Goal: Book appointment/travel/reservation

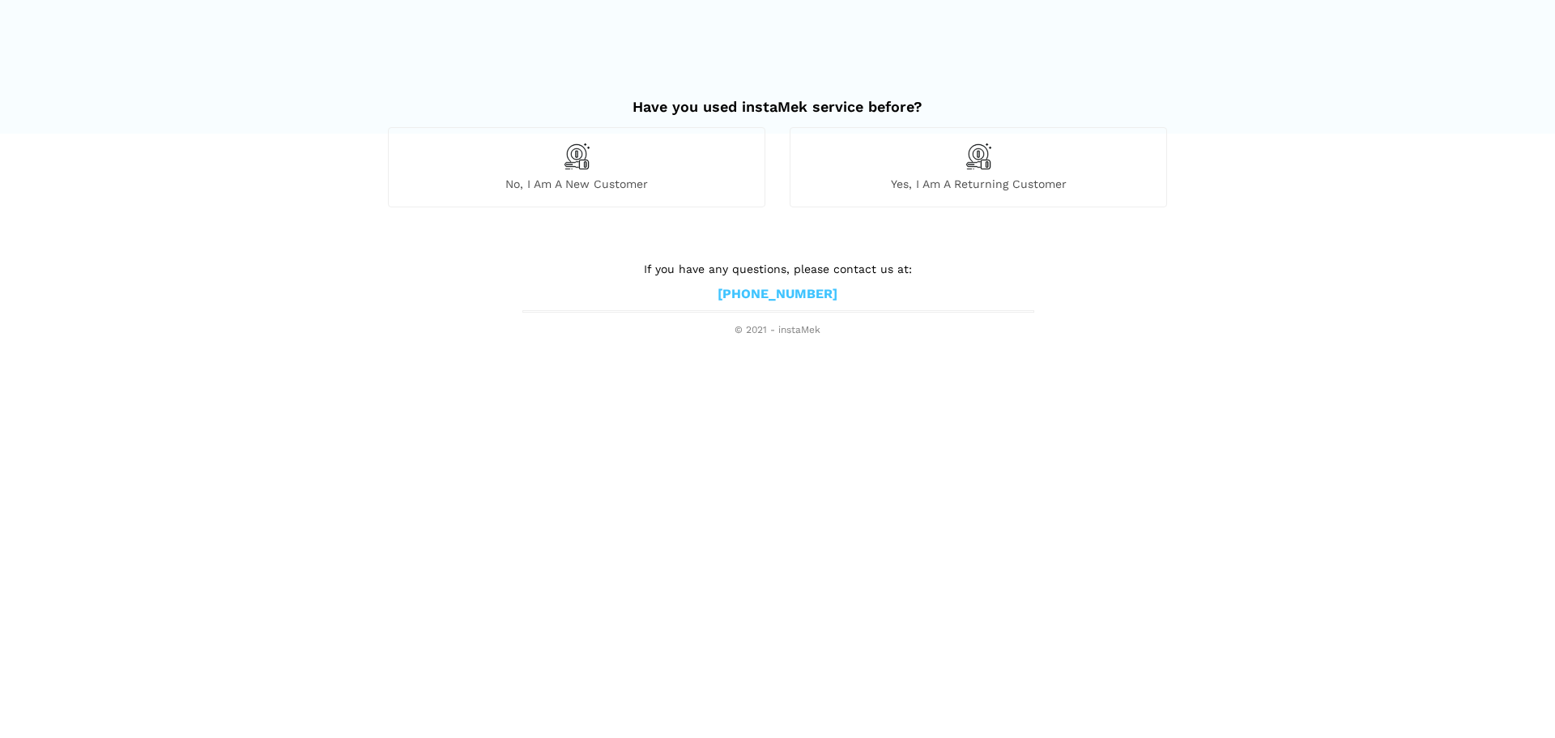
click at [951, 338] on html "Have you used instaMek service before? No, I am a new customer Yes, I am a retu…" at bounding box center [777, 169] width 1555 height 338
click at [548, 177] on span "No, I am a new customer" at bounding box center [577, 184] width 376 height 15
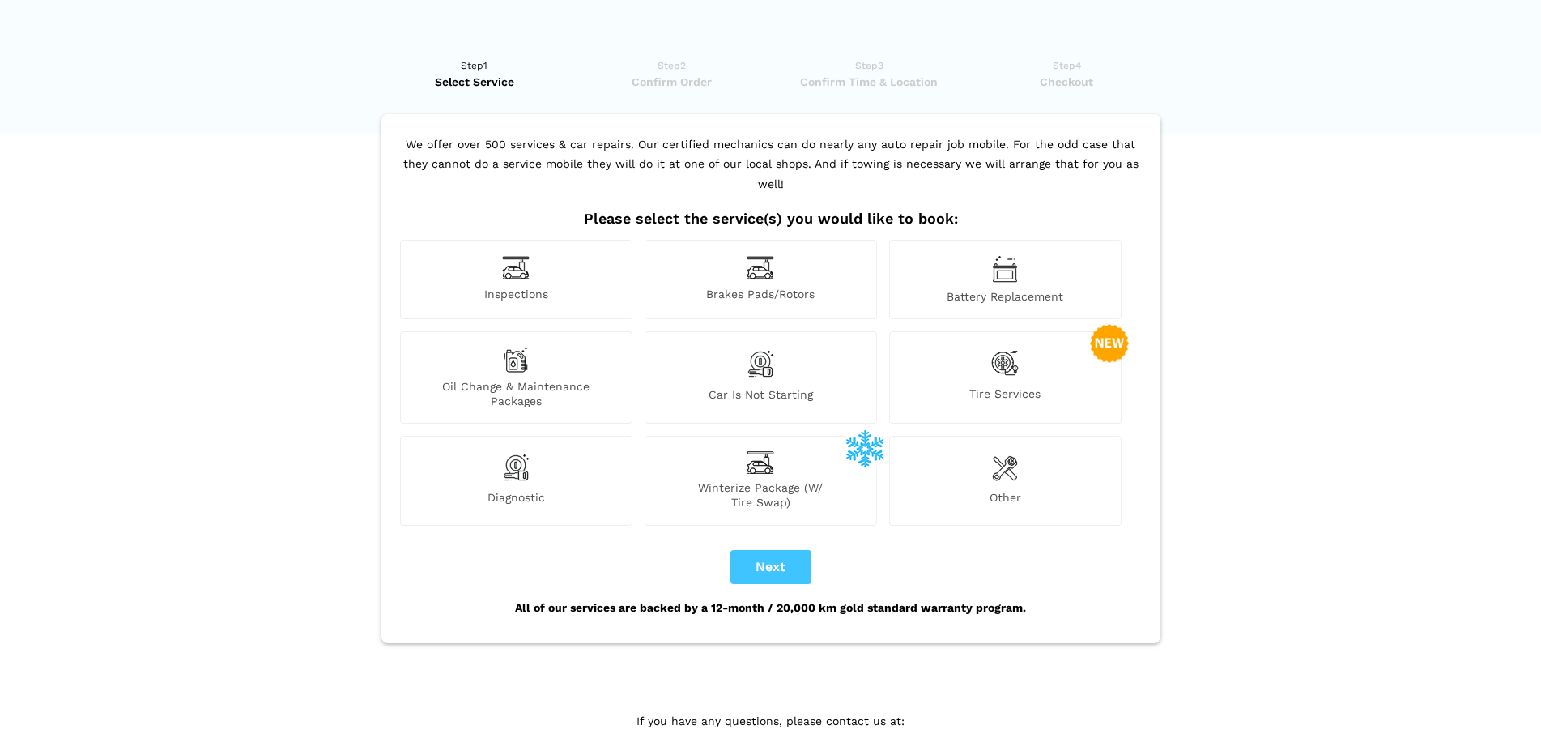
click at [518, 256] on img at bounding box center [516, 267] width 28 height 25
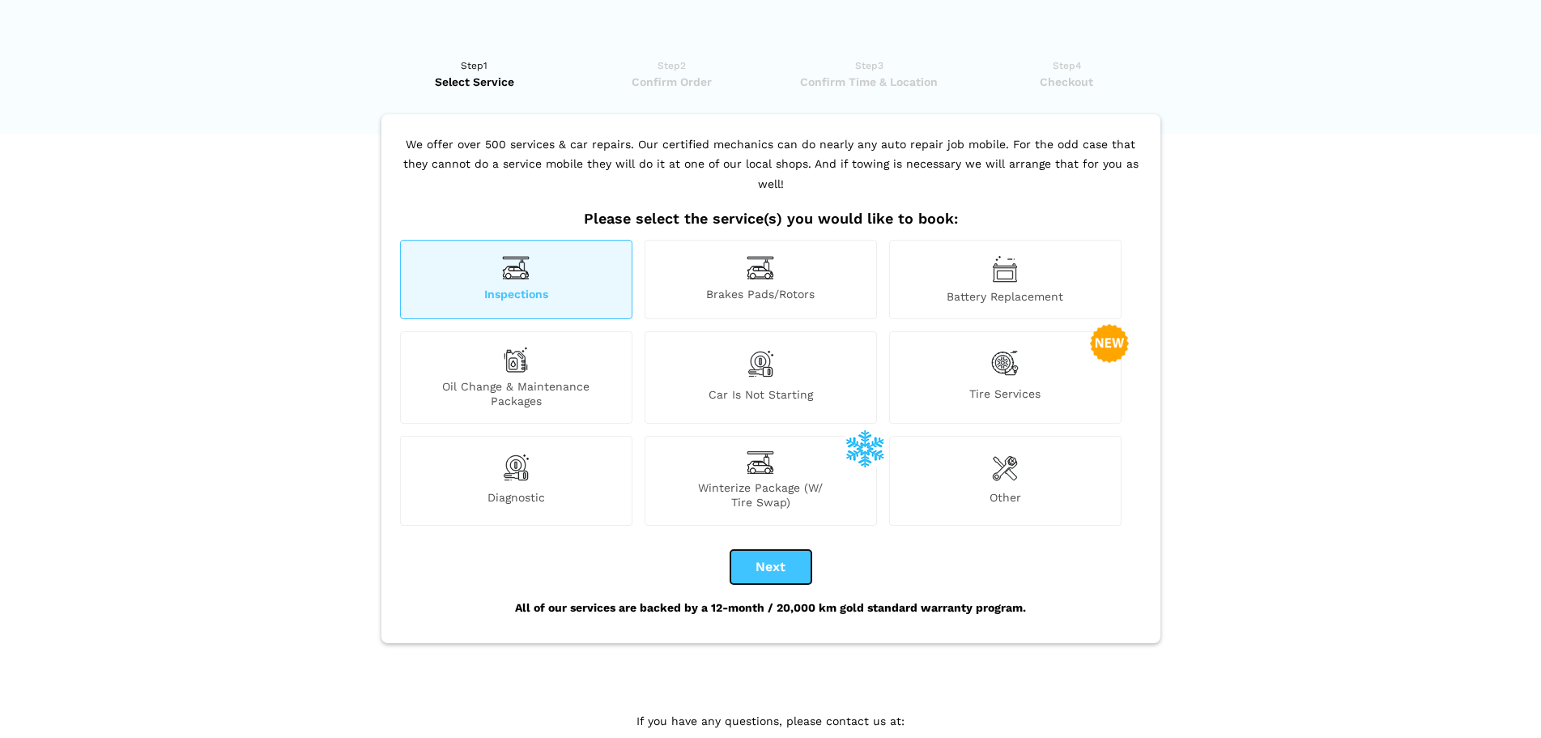
click at [781, 550] on button "Next" at bounding box center [771, 567] width 81 height 34
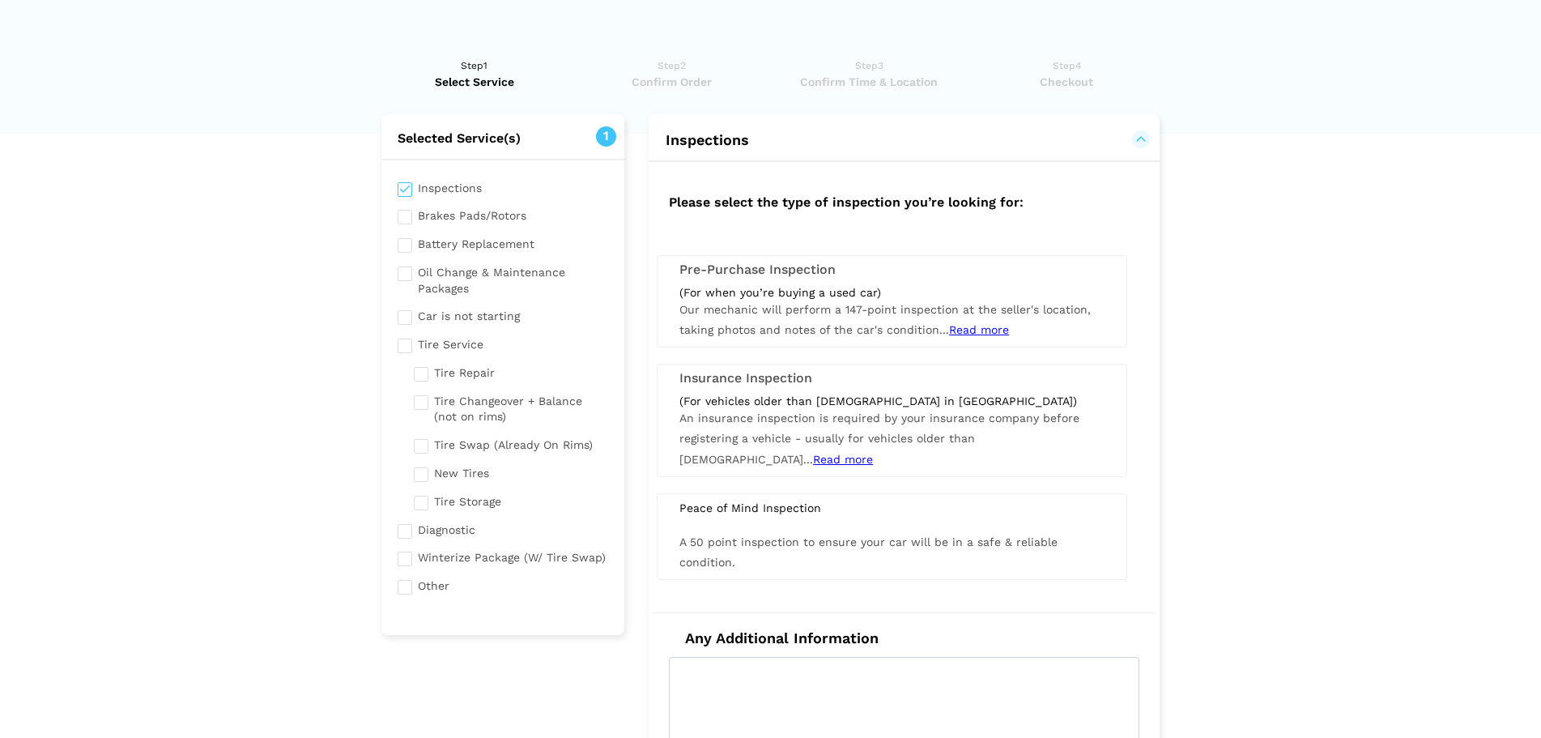
checkbox input "true"
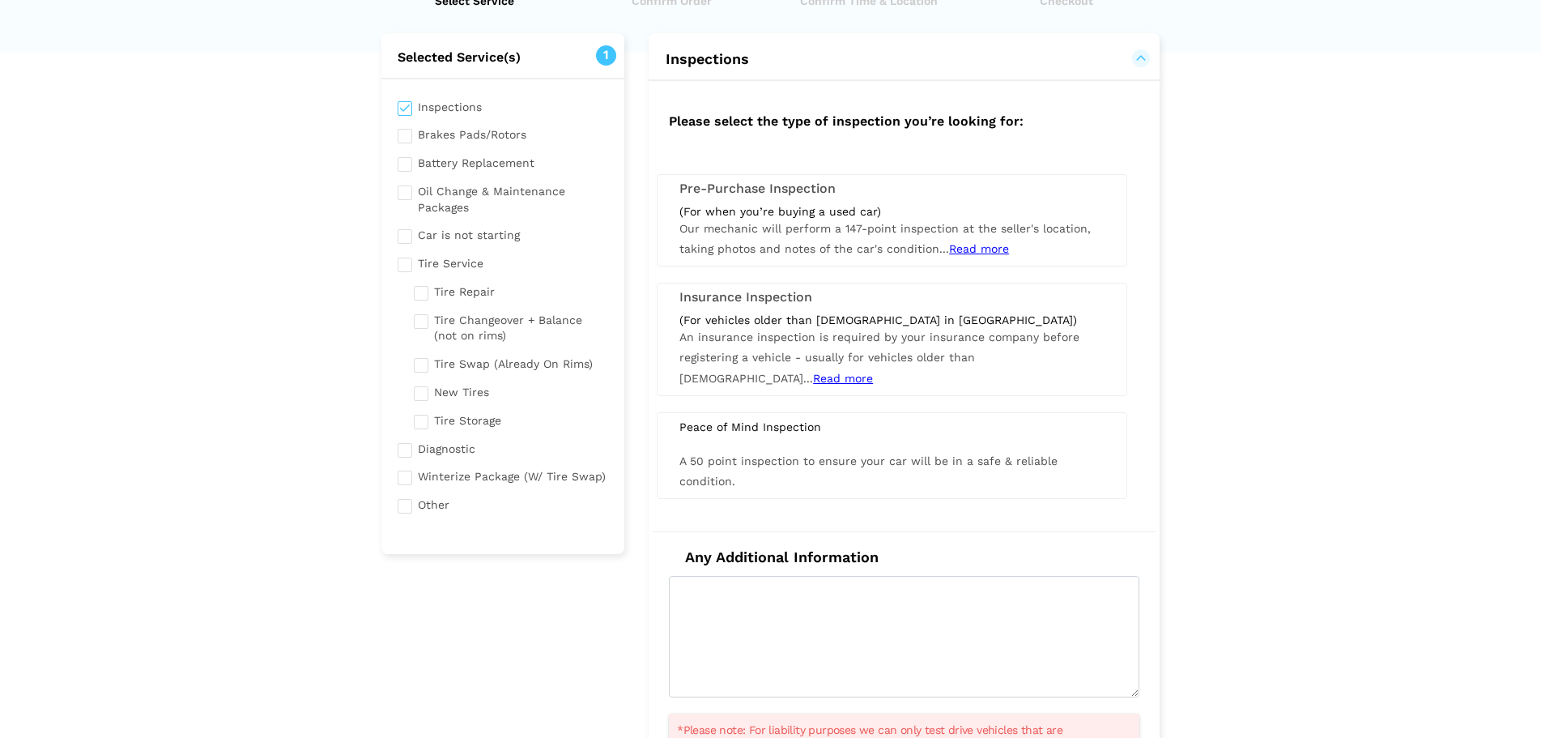
click at [794, 440] on div "Peace of Mind Inspection A 50 point inspection to ensure your car will be in a …" at bounding box center [892, 455] width 471 height 87
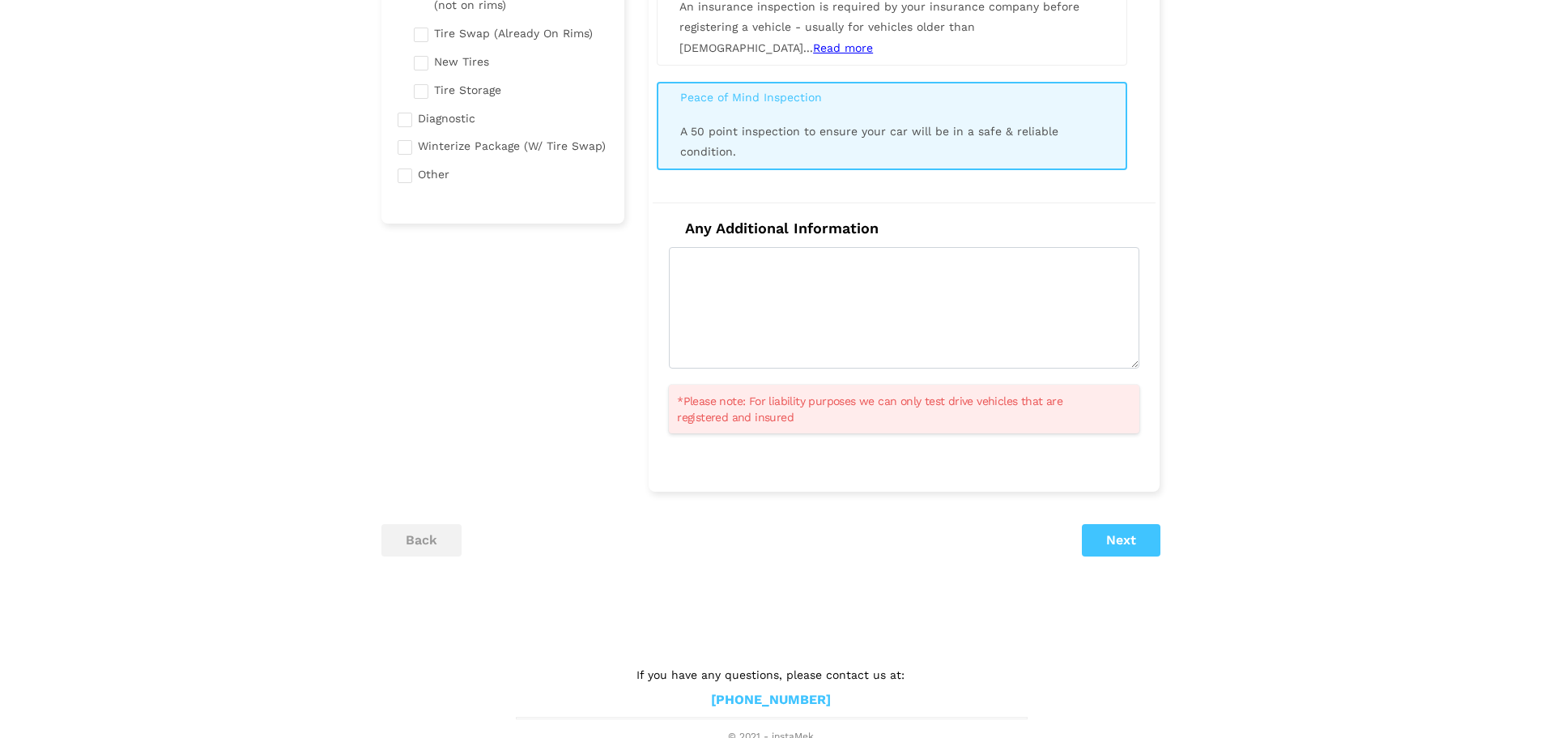
scroll to position [418, 0]
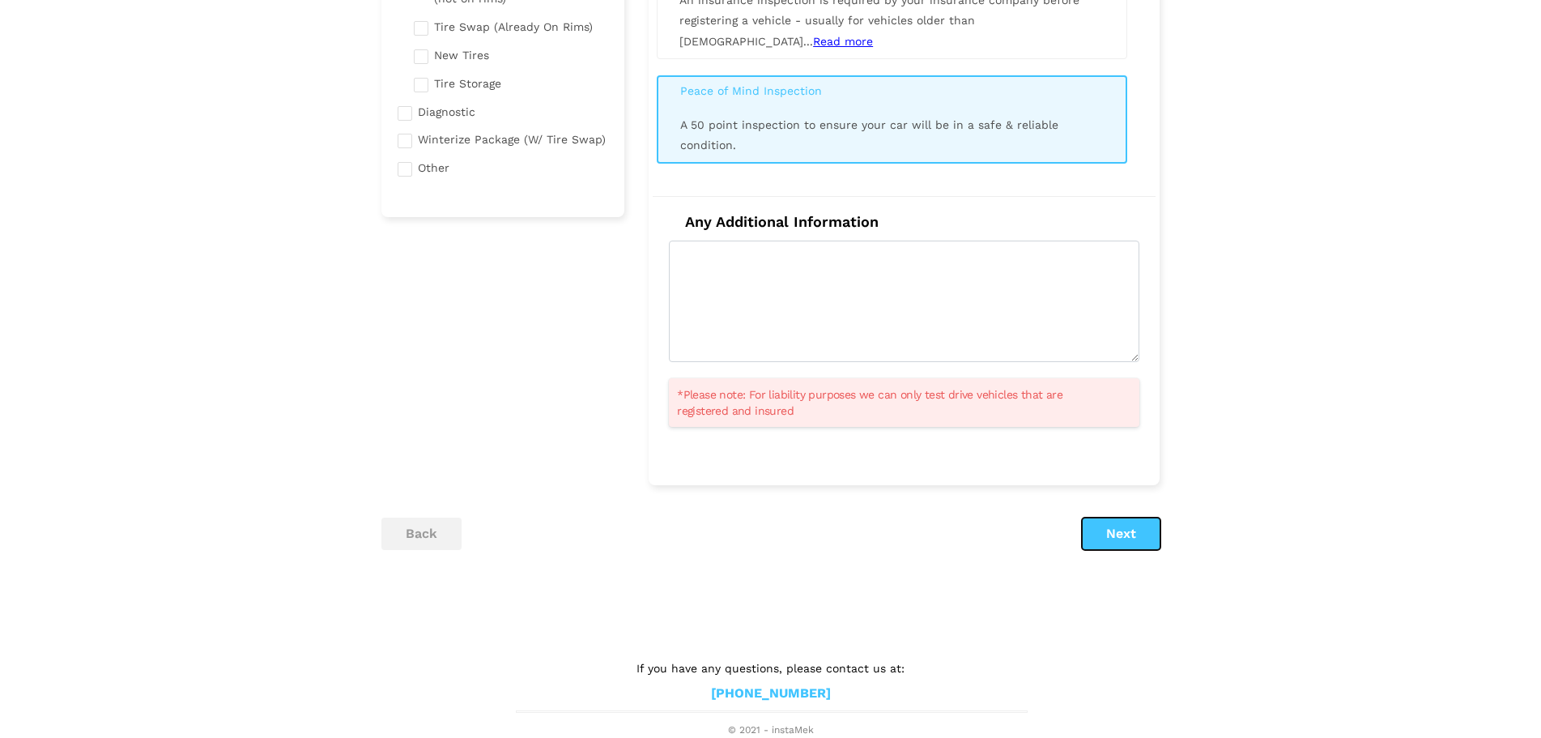
click at [1150, 520] on button "Next" at bounding box center [1121, 534] width 79 height 32
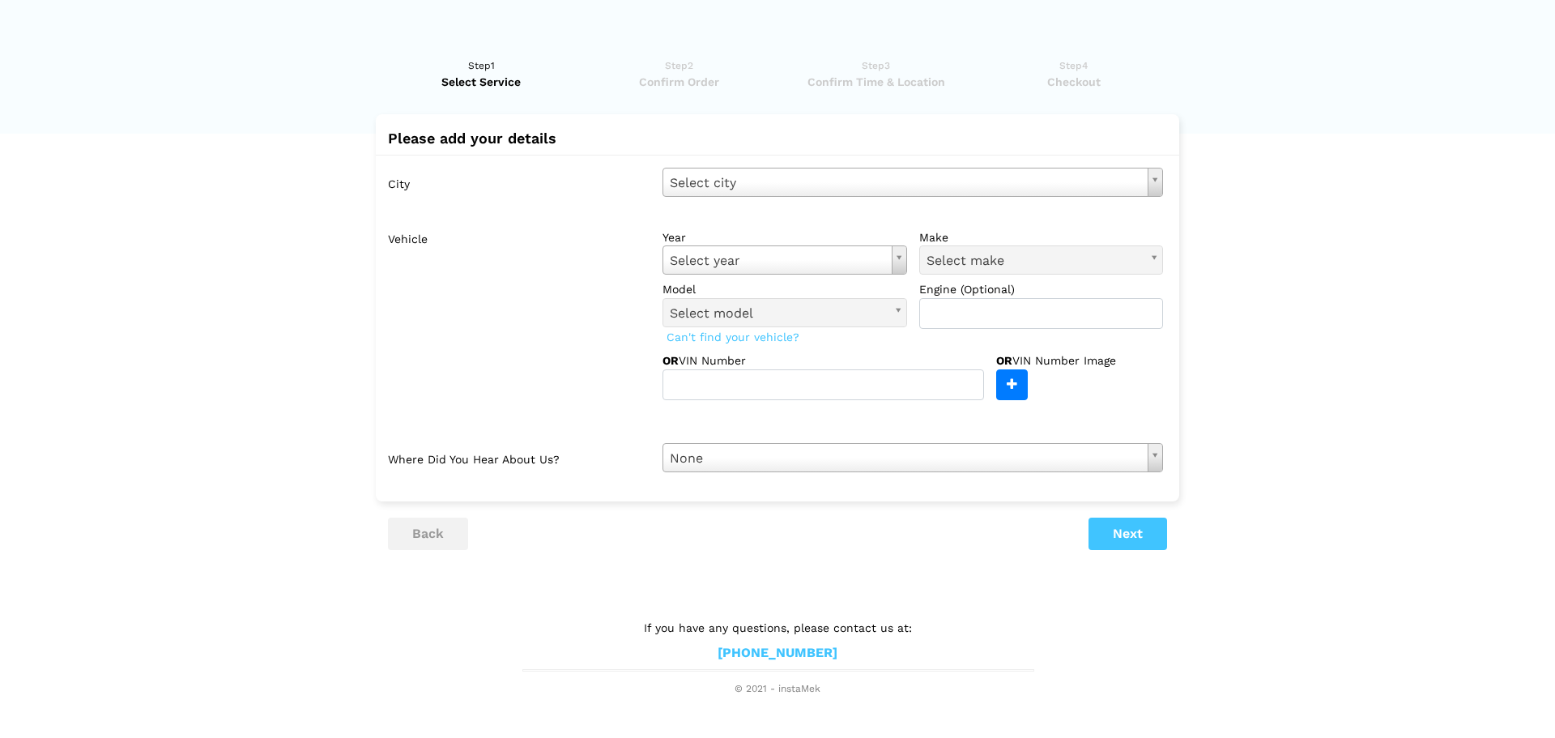
click at [760, 166] on div "City Select city Select city [GEOGRAPHIC_DATA]- [GEOGRAPHIC_DATA] - [GEOGRAPHIC…" at bounding box center [778, 320] width 804 height 330
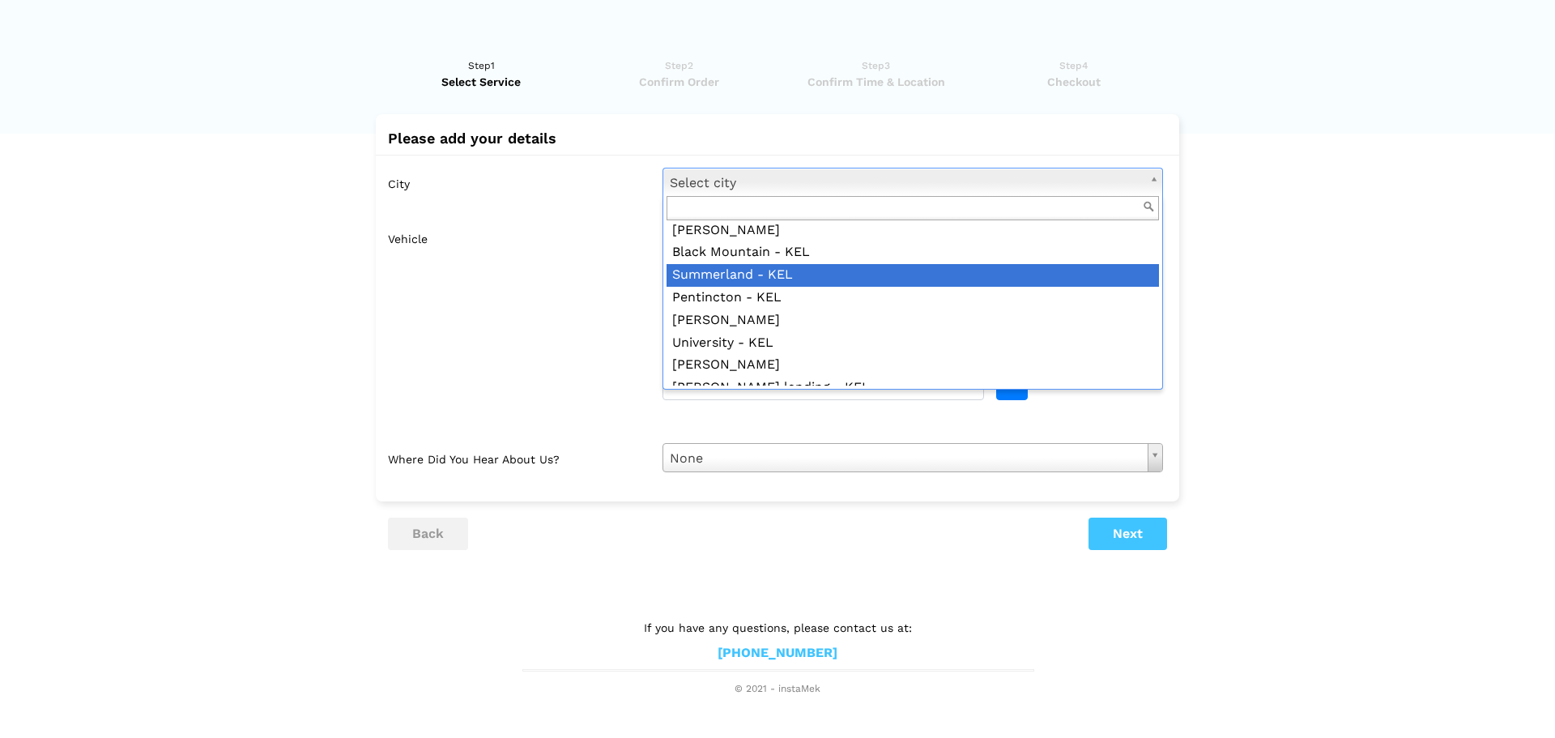
scroll to position [968, 0]
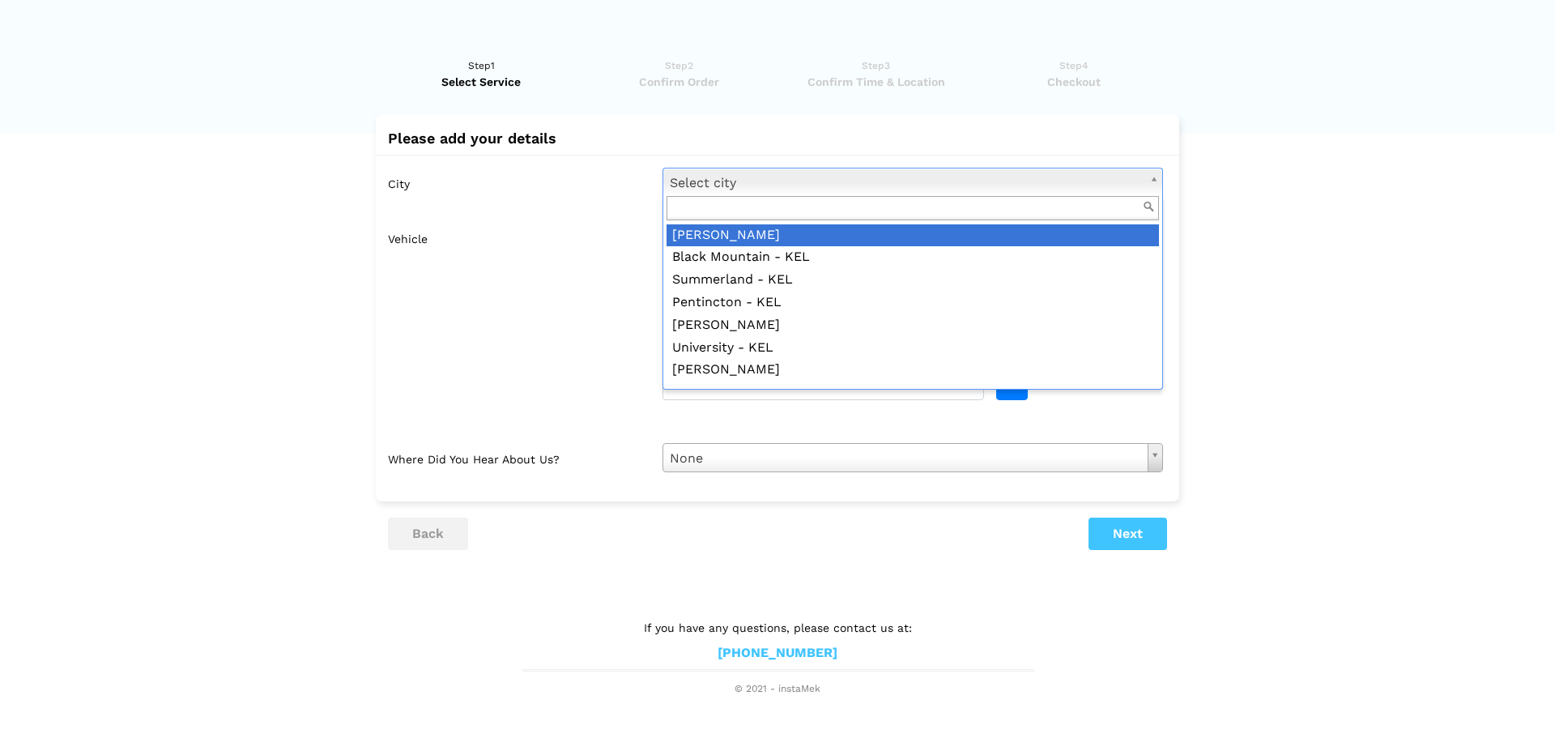
click at [868, 214] on input "text" at bounding box center [913, 208] width 492 height 25
type input "van"
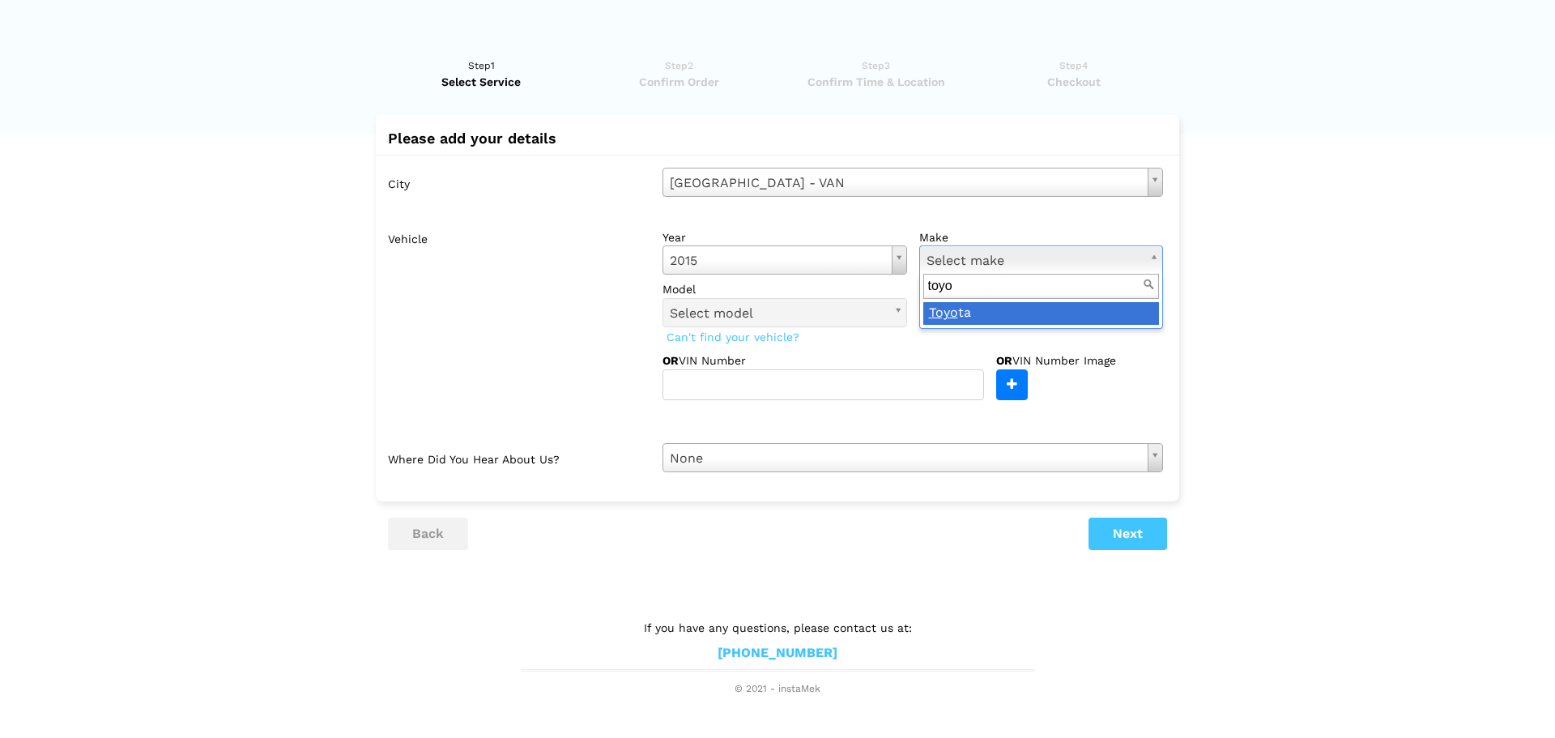
type input "toyo"
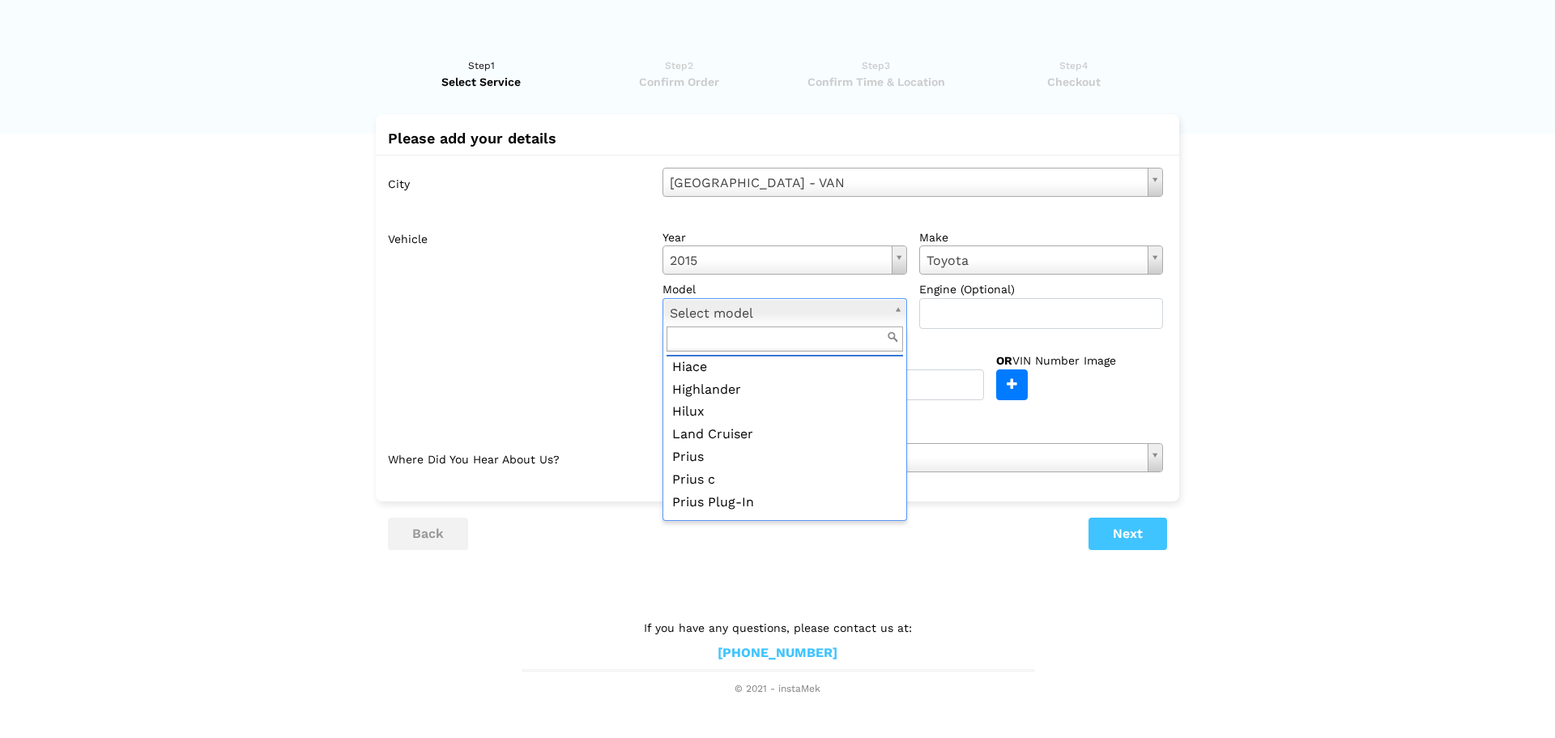
scroll to position [311, 0]
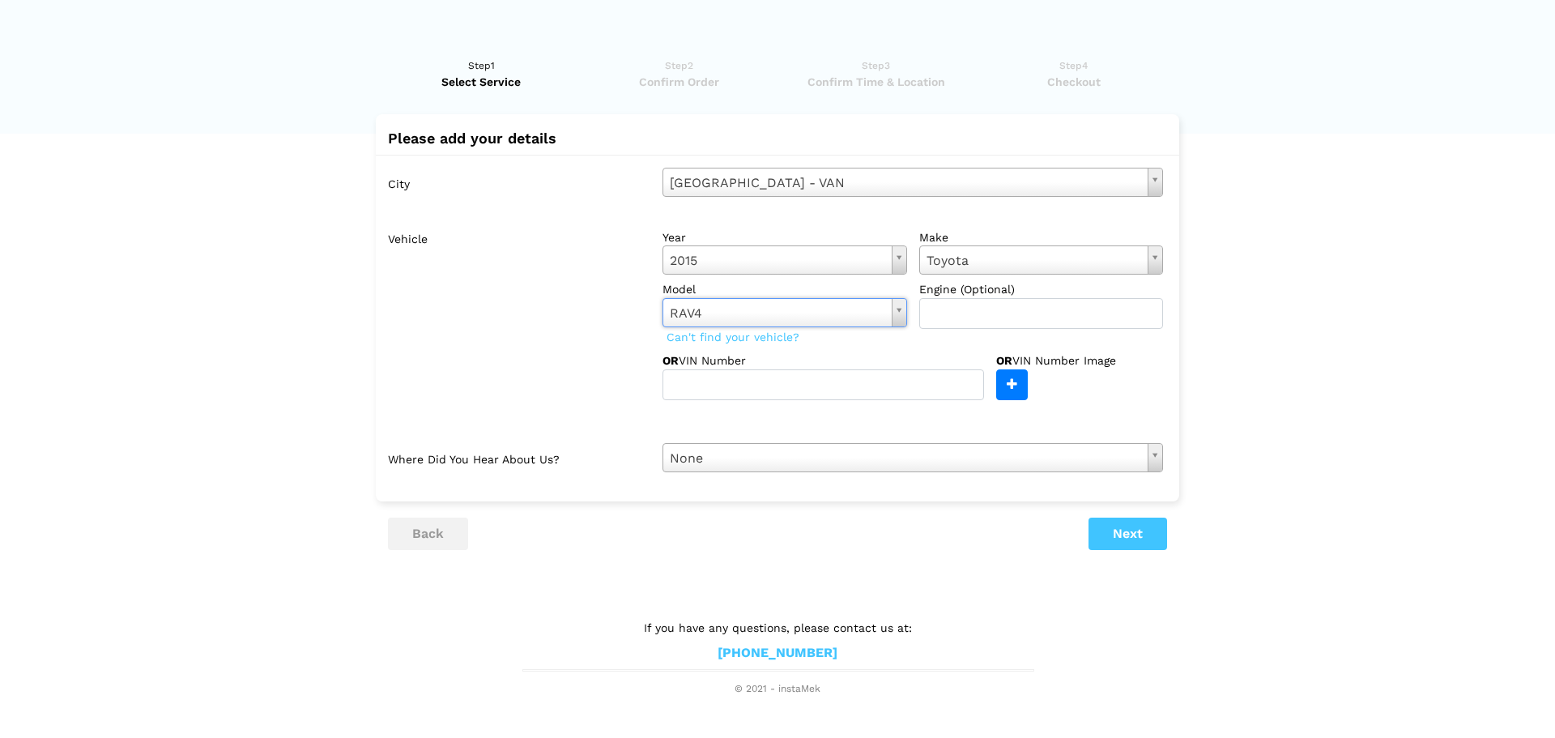
click at [1277, 335] on lik "Have you used instaMek service before? No, I am a new customer Yes, I am a retu…" at bounding box center [777, 368] width 1555 height 655
click at [1320, 472] on lik "Have you used instaMek service before? No, I am a new customer Yes, I am a retu…" at bounding box center [777, 368] width 1555 height 655
click at [1147, 529] on button "Next" at bounding box center [1128, 534] width 79 height 32
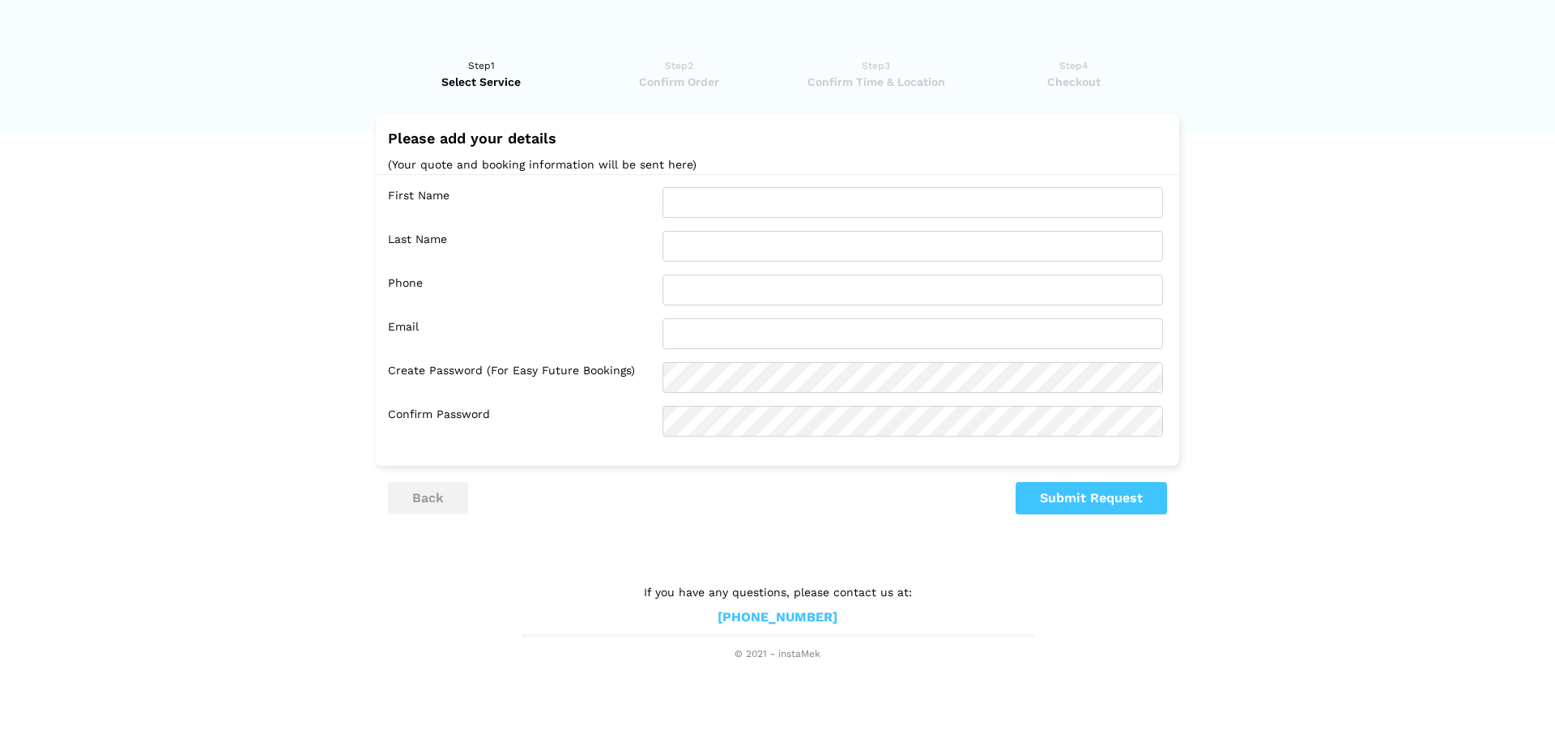
click at [1296, 356] on lik "Have you used instaMek service before? No, I am a new customer Yes, I am a retu…" at bounding box center [777, 351] width 1555 height 620
click at [1298, 356] on lik "Have you used instaMek service before? No, I am a new customer Yes, I am a retu…" at bounding box center [777, 351] width 1555 height 620
click at [822, 190] on input "text" at bounding box center [913, 202] width 501 height 31
type input "[PERSON_NAME]"
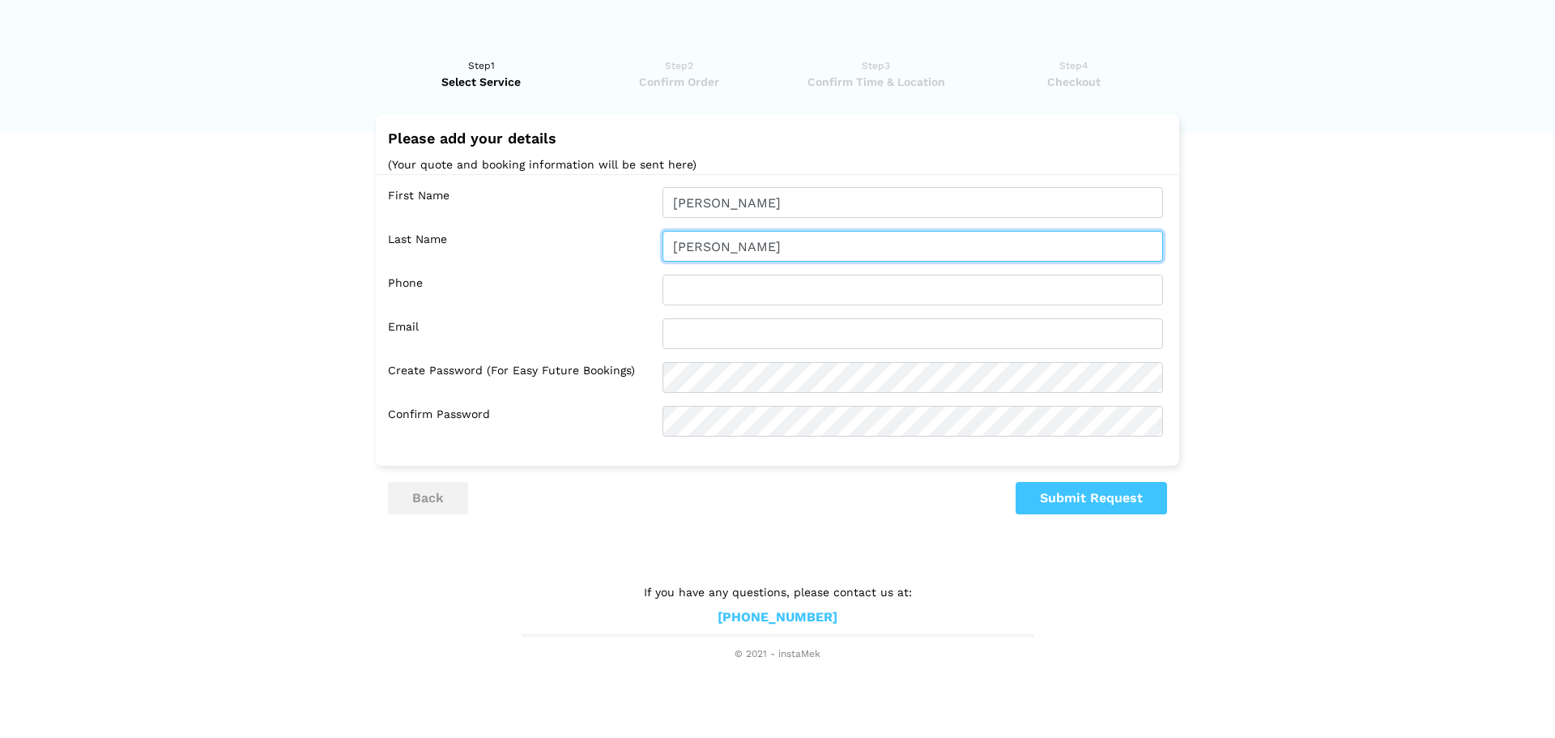
type input "7785127993"
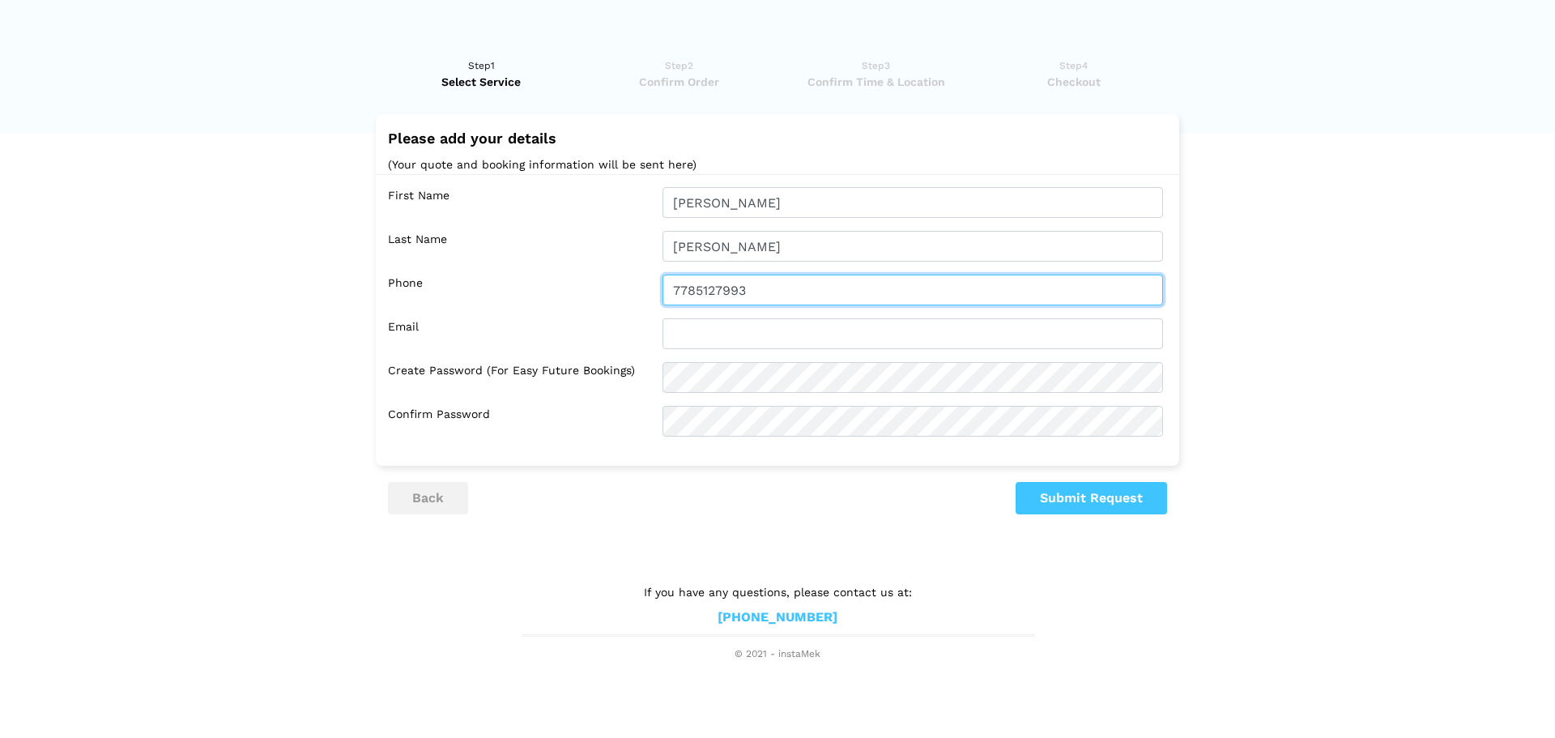
type input "[PERSON_NAME][EMAIL_ADDRESS][DOMAIN_NAME]"
drag, startPoint x: 847, startPoint y: 289, endPoint x: 411, endPoint y: 262, distance: 437.4
click at [441, 266] on div "First Name [PERSON_NAME] Last Name [PERSON_NAME] Phone 7785127993 Email [PERSON…" at bounding box center [778, 311] width 804 height 275
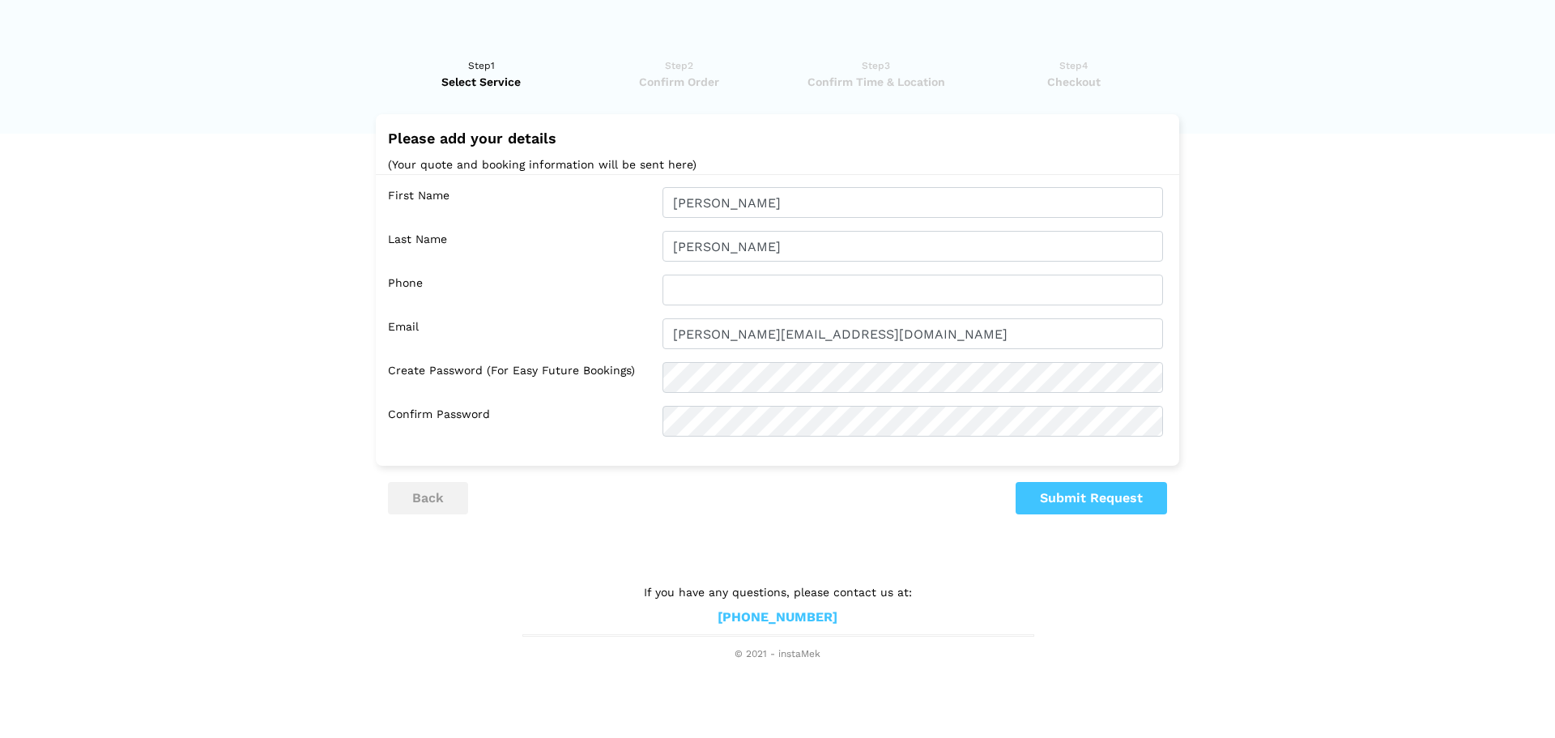
click at [1261, 360] on lik "Have you used instaMek service before? No, I am a new customer Yes, I am a retu…" at bounding box center [777, 351] width 1555 height 620
click at [1119, 503] on button "Submit Request" at bounding box center [1091, 498] width 151 height 32
click at [1315, 305] on lik "Have you used instaMek service before? No, I am a new customer Yes, I am a retu…" at bounding box center [777, 351] width 1555 height 620
click at [153, 288] on lik "Have you used instaMek service before? No, I am a new customer Yes, I am a retu…" at bounding box center [777, 351] width 1555 height 620
